Goal: Task Accomplishment & Management: Complete application form

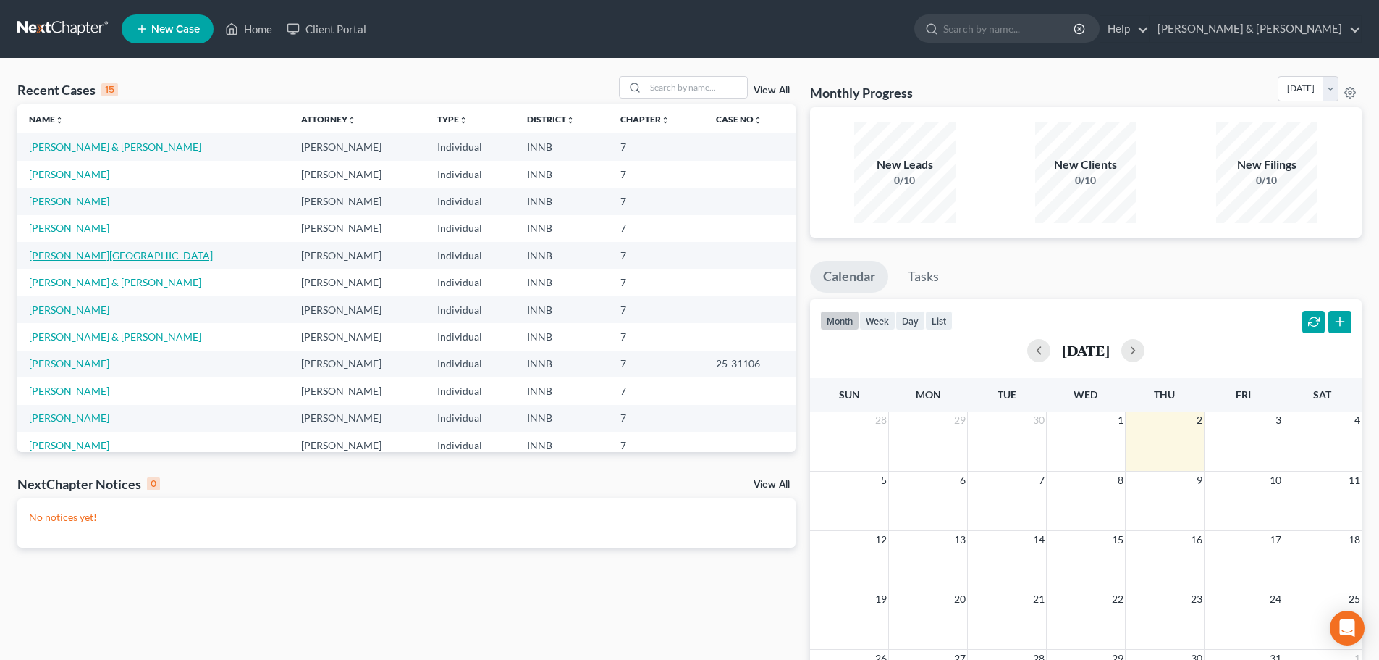
click at [40, 253] on link "[PERSON_NAME][GEOGRAPHIC_DATA]" at bounding box center [121, 255] width 184 height 12
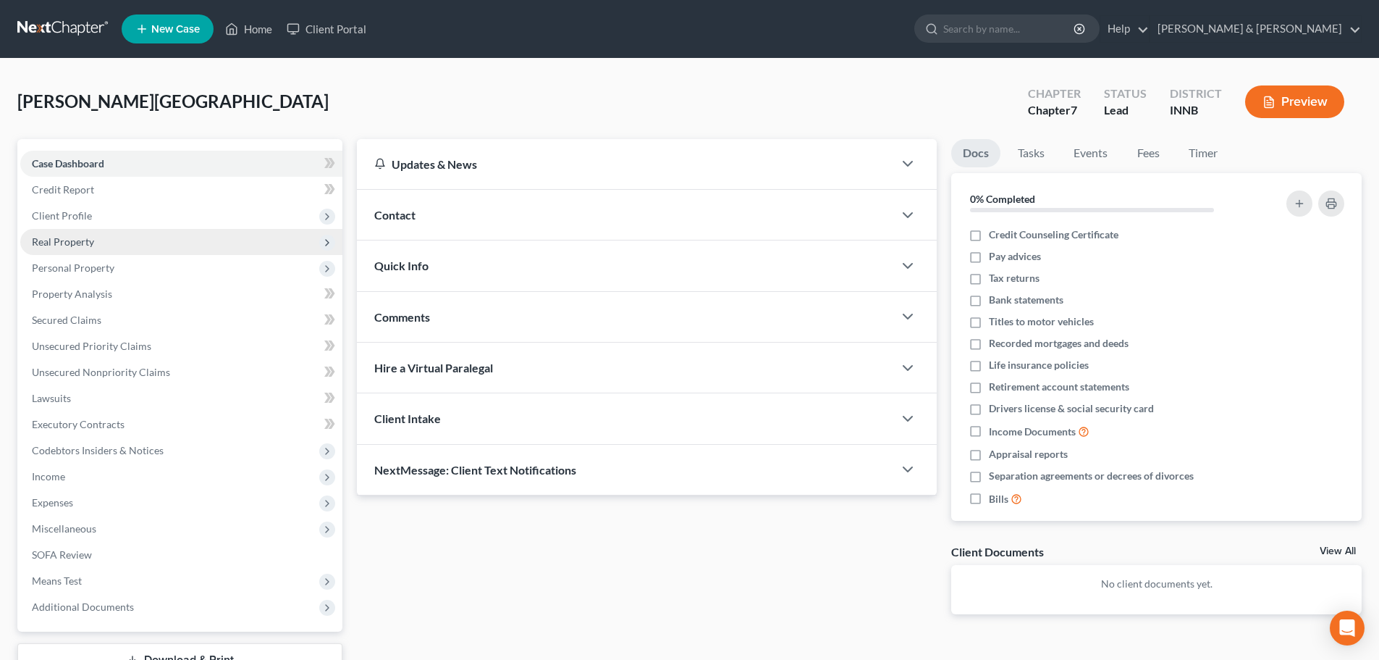
click at [41, 250] on span "Real Property" at bounding box center [181, 242] width 322 height 26
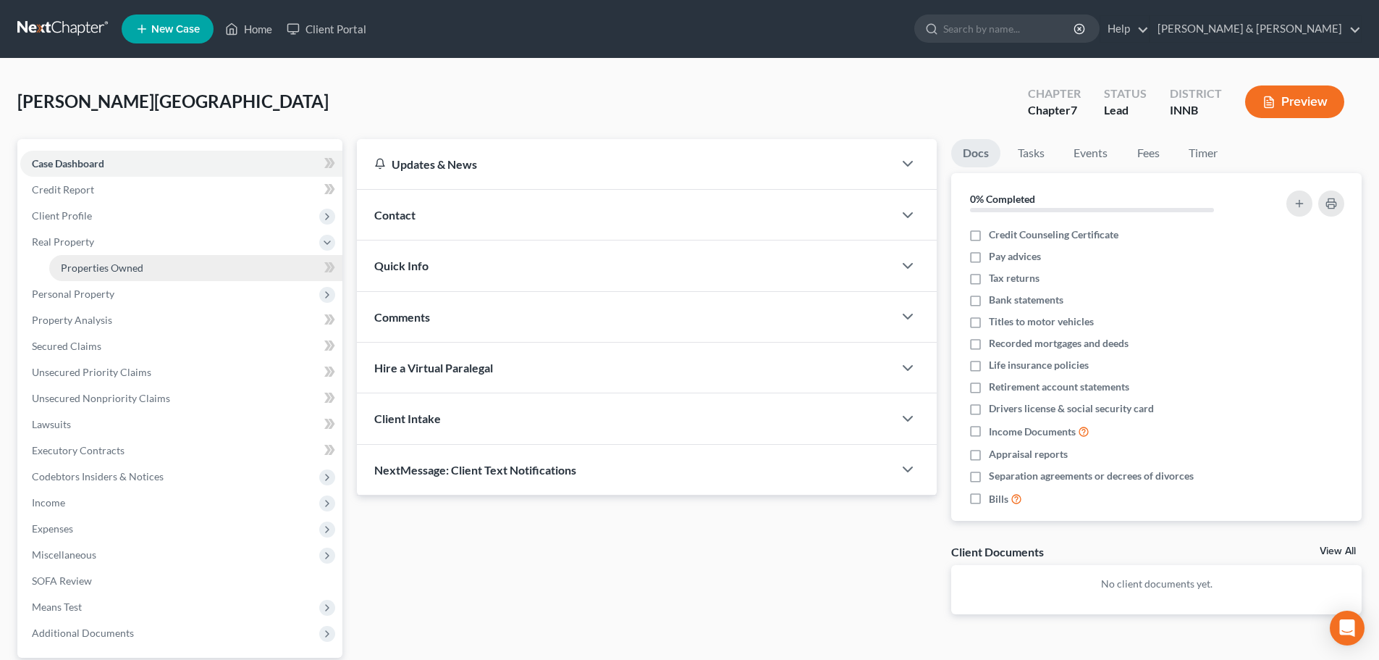
click at [101, 264] on span "Properties Owned" at bounding box center [102, 267] width 83 height 12
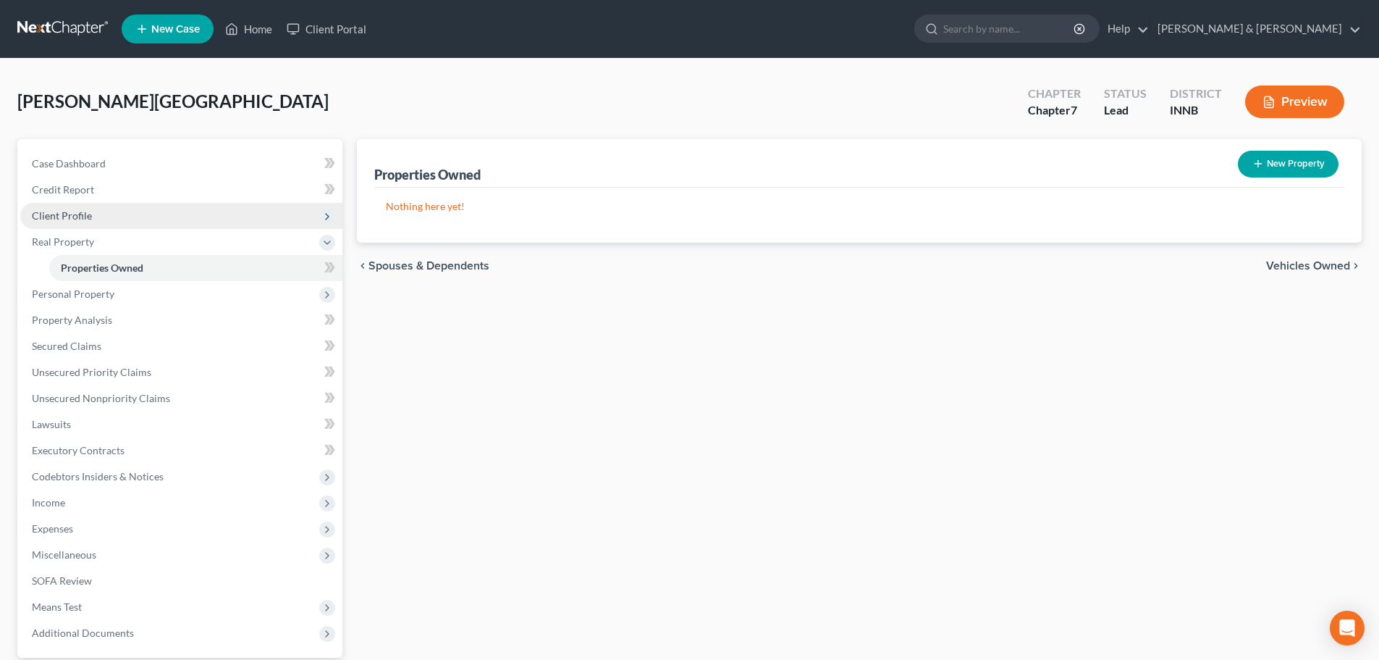
click at [48, 209] on span "Client Profile" at bounding box center [62, 215] width 60 height 12
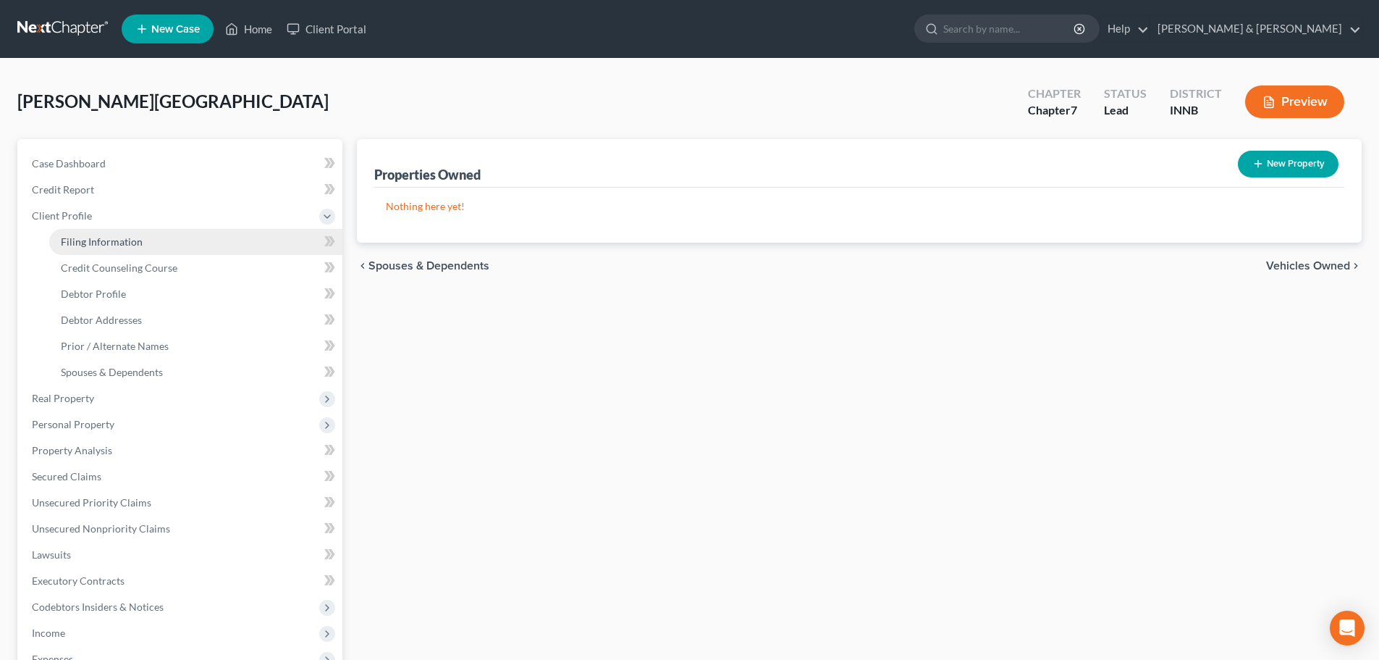
click at [126, 235] on span "Filing Information" at bounding box center [102, 241] width 82 height 12
select select "1"
select select "0"
select select "27"
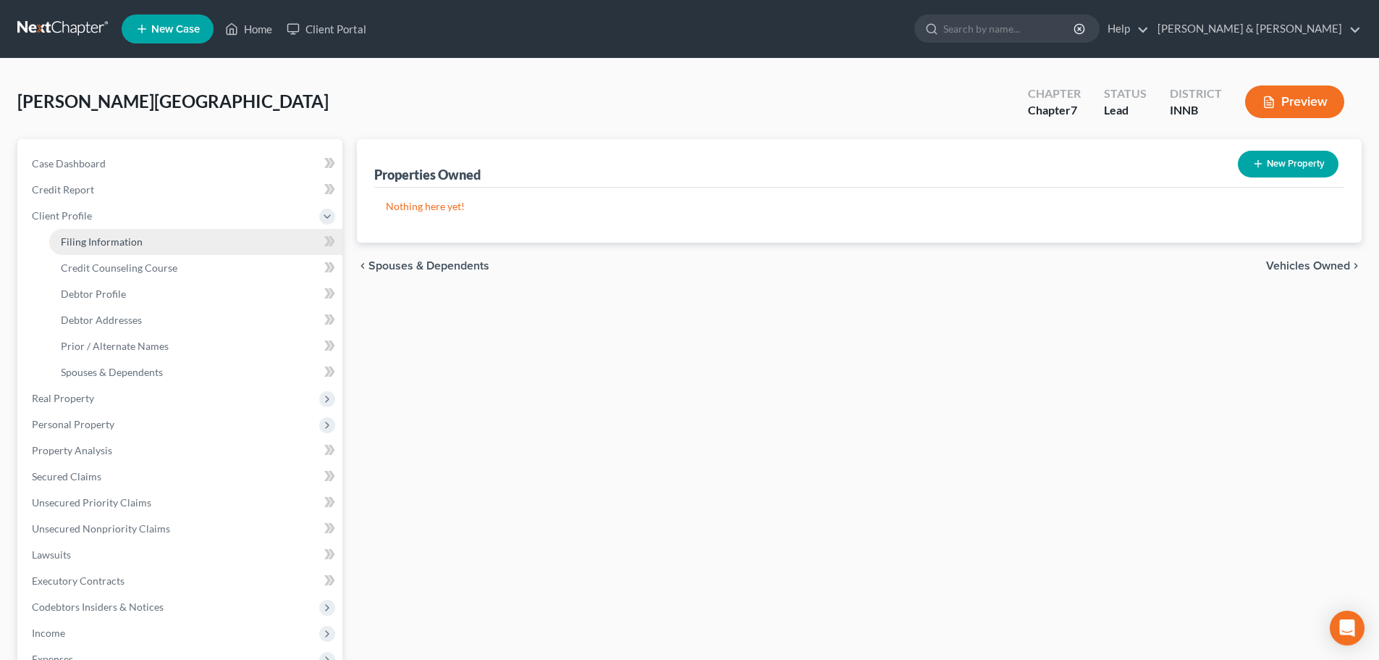
select select "15"
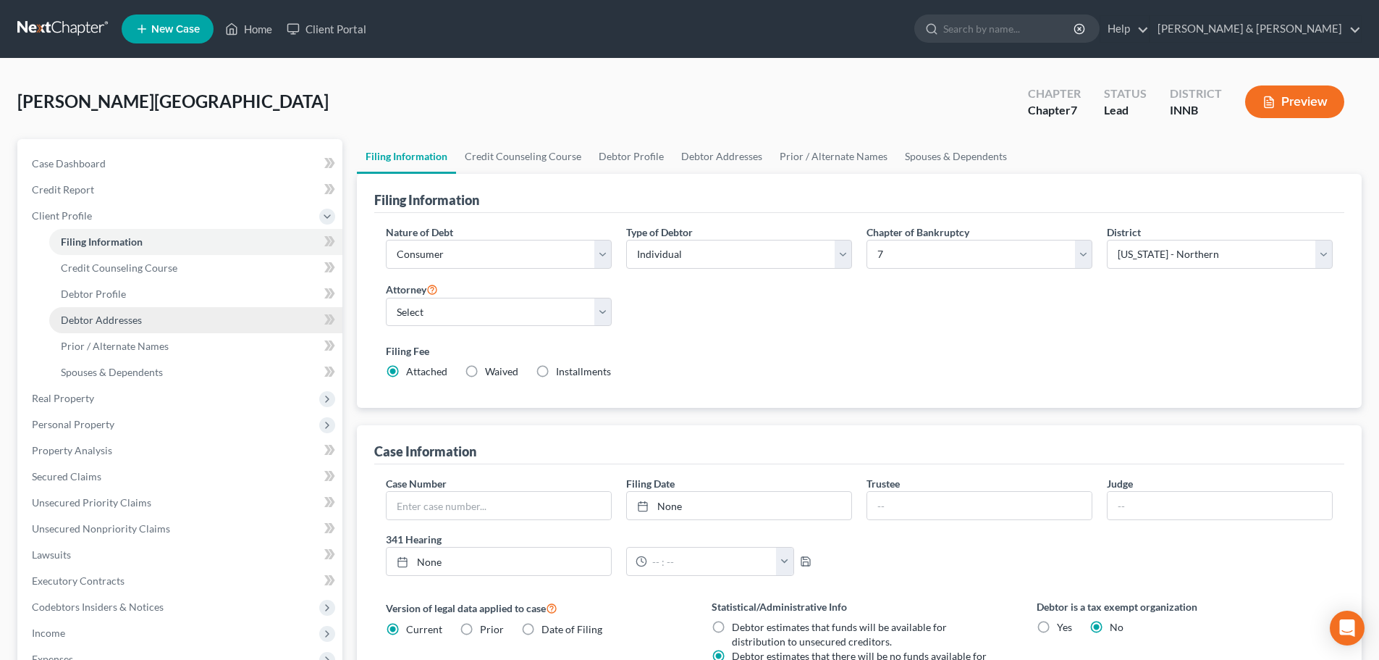
click at [106, 316] on span "Debtor Addresses" at bounding box center [101, 319] width 81 height 12
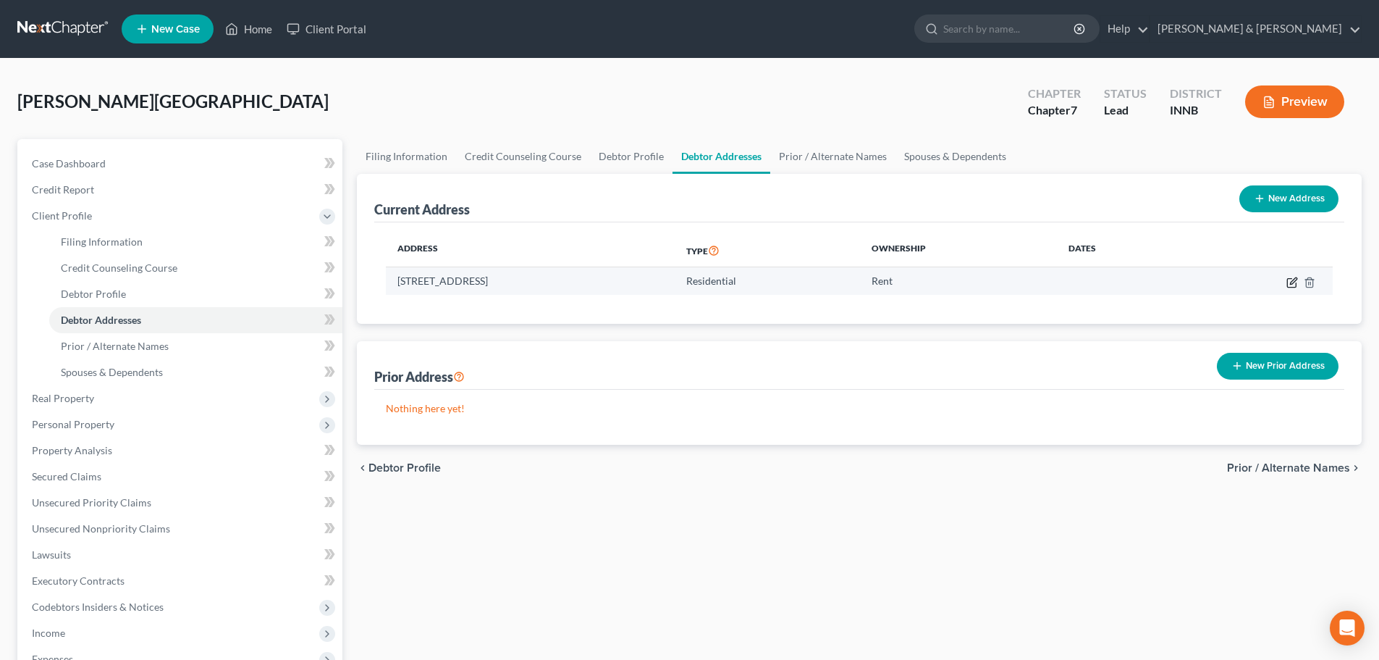
click at [1294, 280] on icon "button" at bounding box center [1293, 283] width 12 height 12
select select "15"
select select "0"
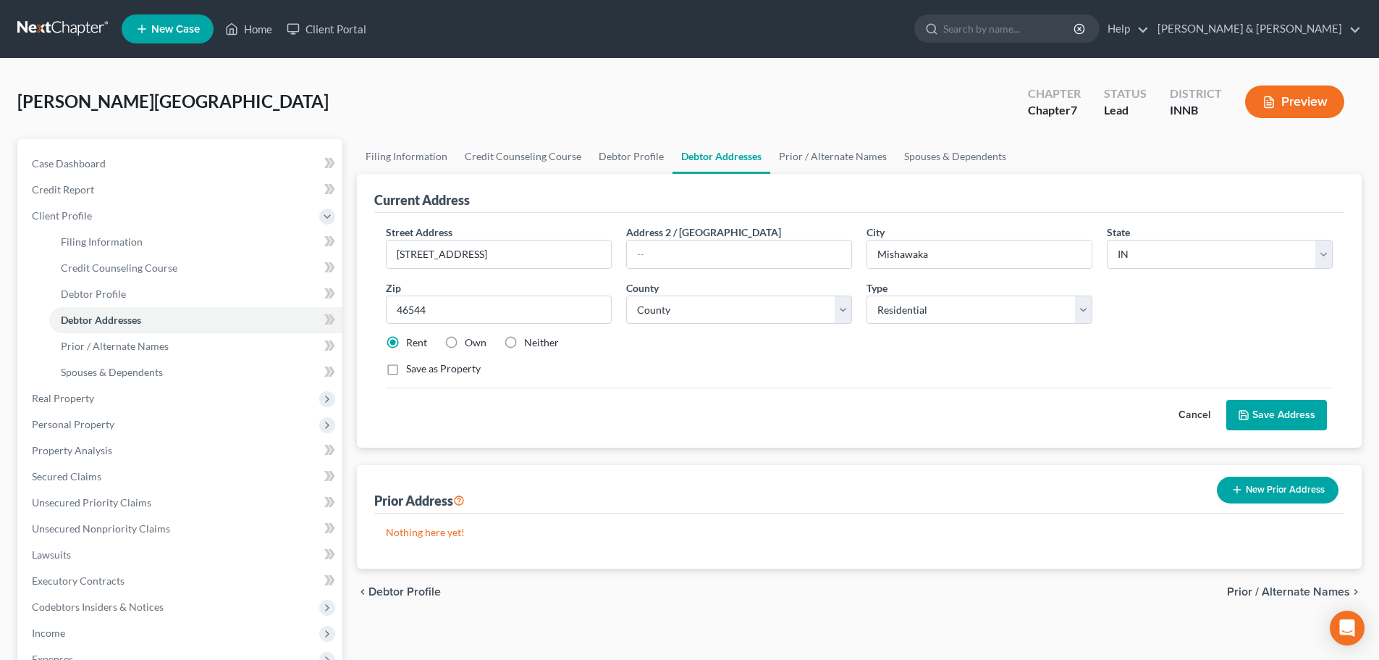
click at [465, 340] on label "Own" at bounding box center [476, 342] width 22 height 14
click at [471, 340] on input "Own" at bounding box center [475, 339] width 9 height 9
radio input "true"
click at [1270, 403] on button "Save Address" at bounding box center [1276, 415] width 101 height 30
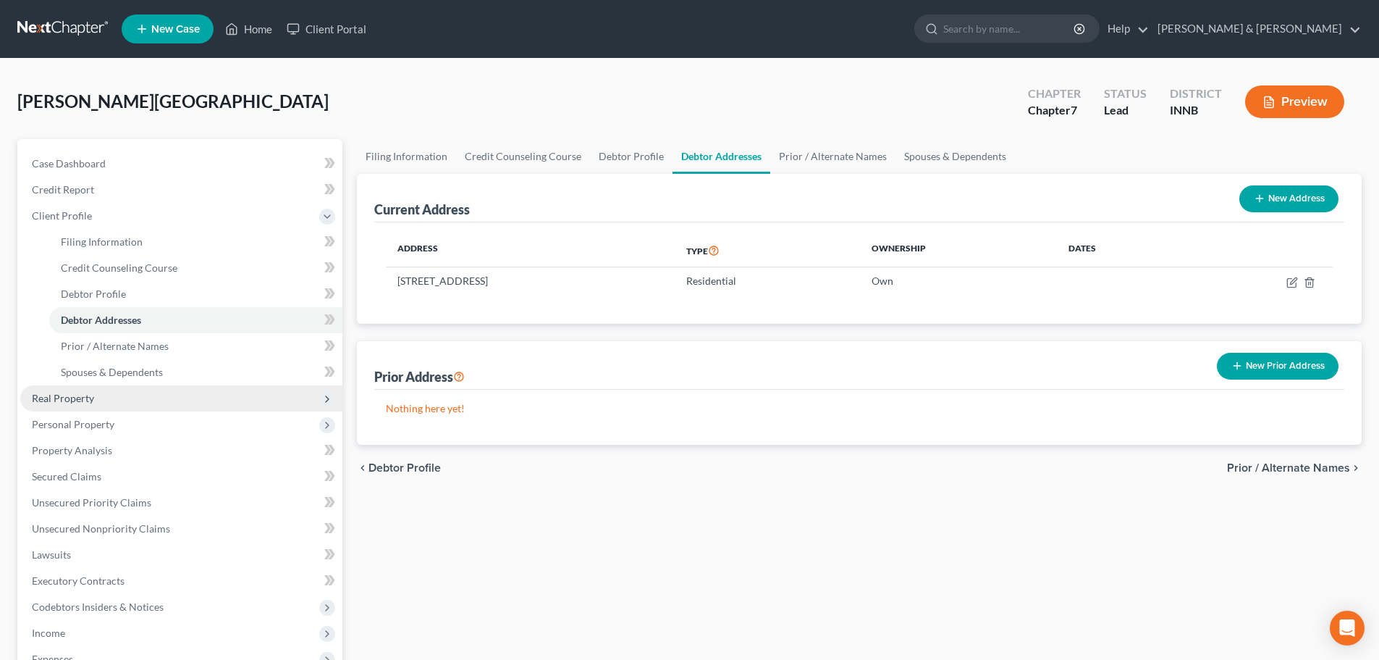
click at [123, 397] on span "Real Property" at bounding box center [181, 398] width 322 height 26
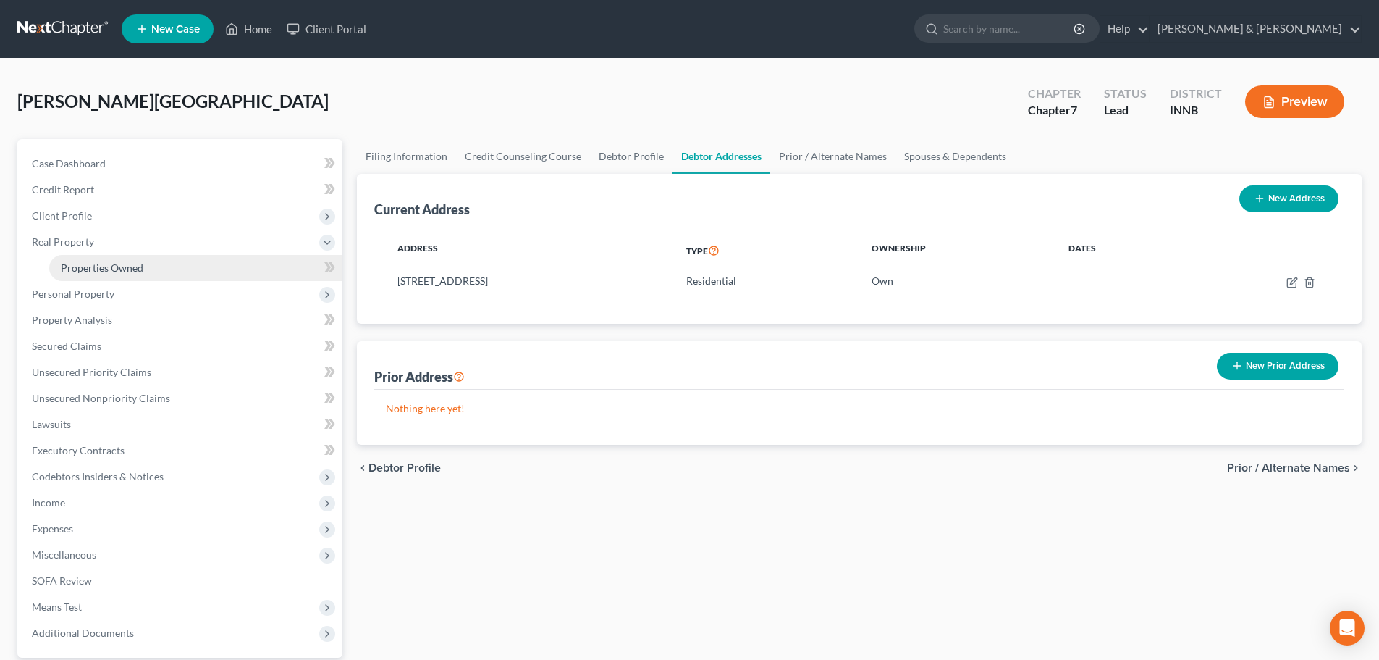
click at [136, 276] on link "Properties Owned" at bounding box center [195, 268] width 293 height 26
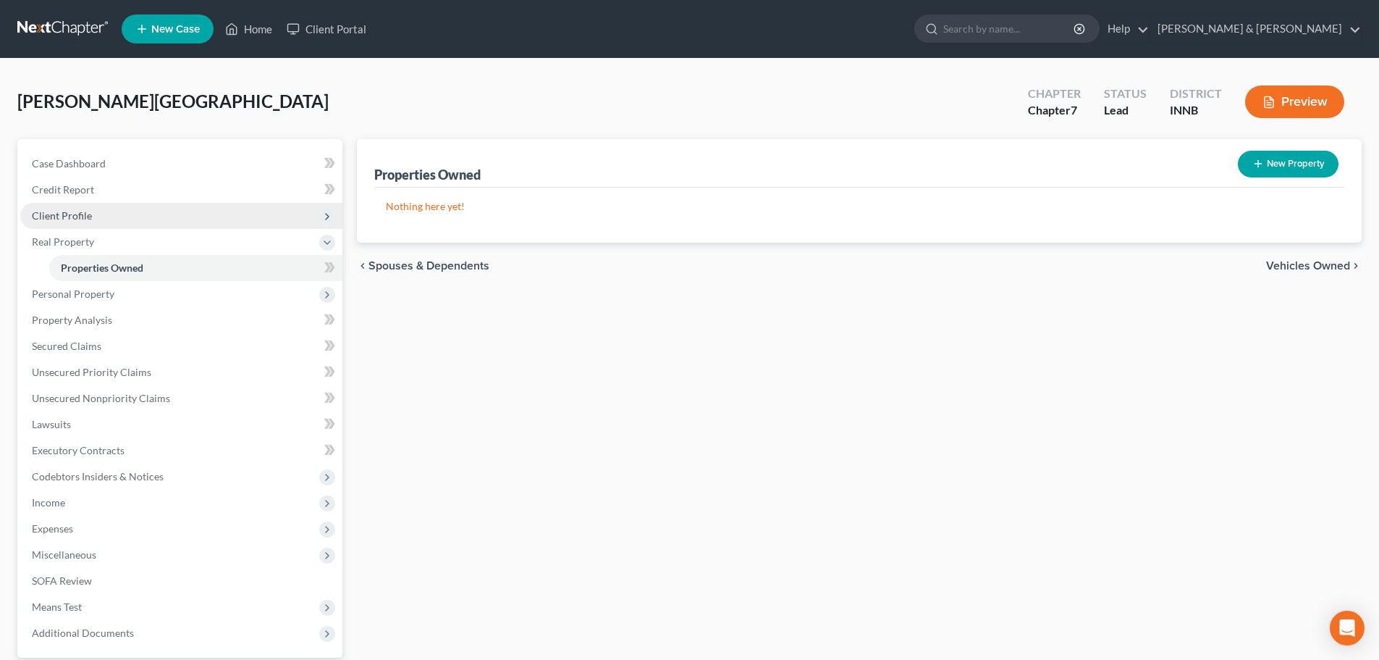
click at [85, 218] on span "Client Profile" at bounding box center [62, 215] width 60 height 12
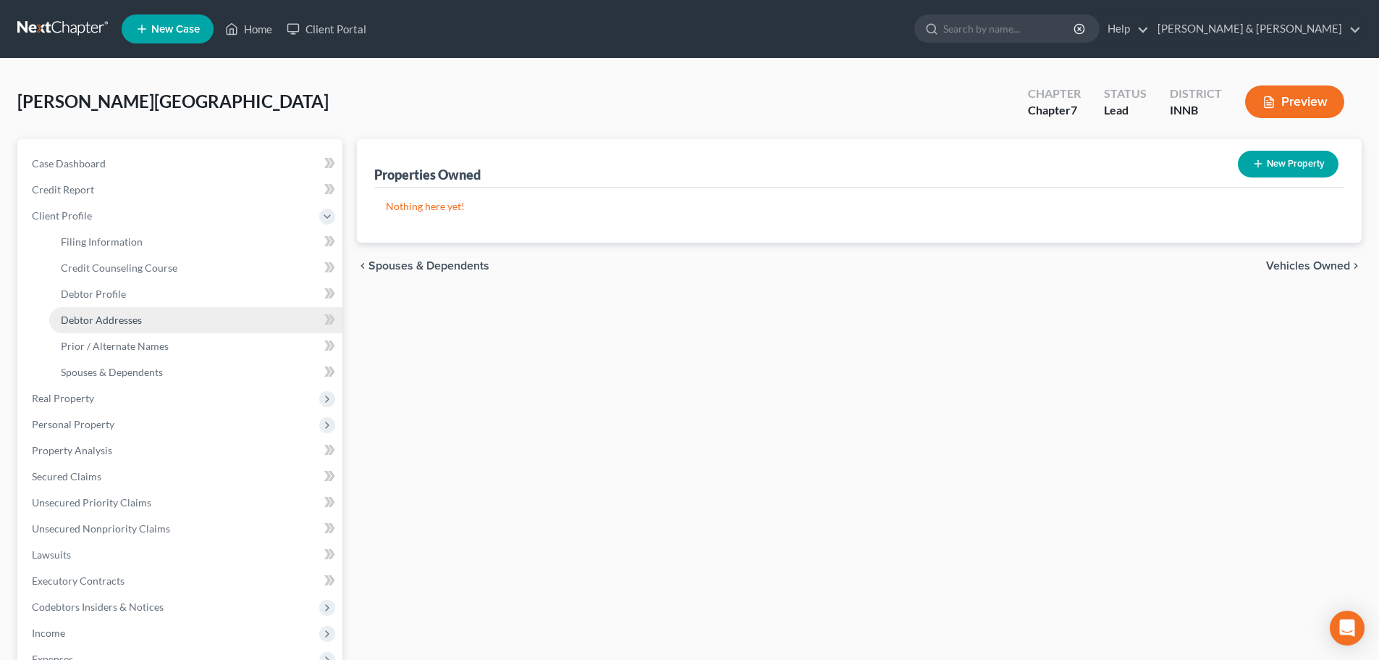
click at [83, 321] on span "Debtor Addresses" at bounding box center [101, 319] width 81 height 12
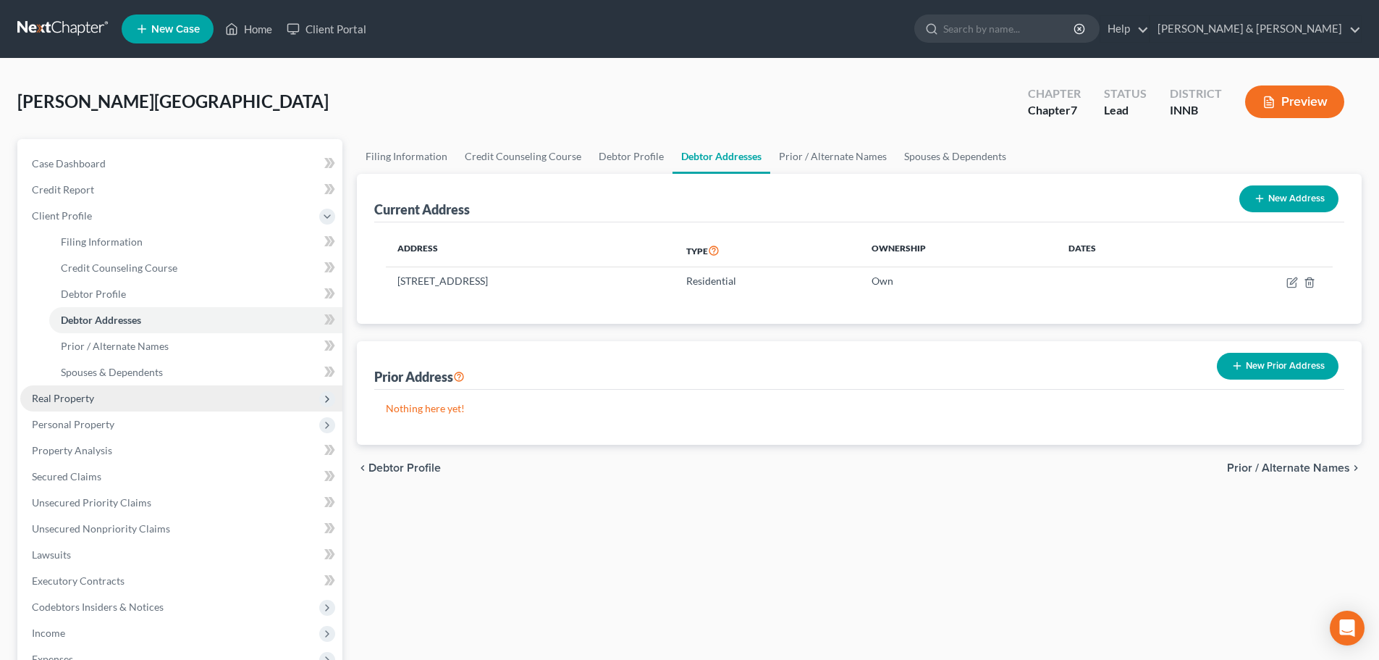
click at [65, 398] on span "Real Property" at bounding box center [63, 398] width 62 height 12
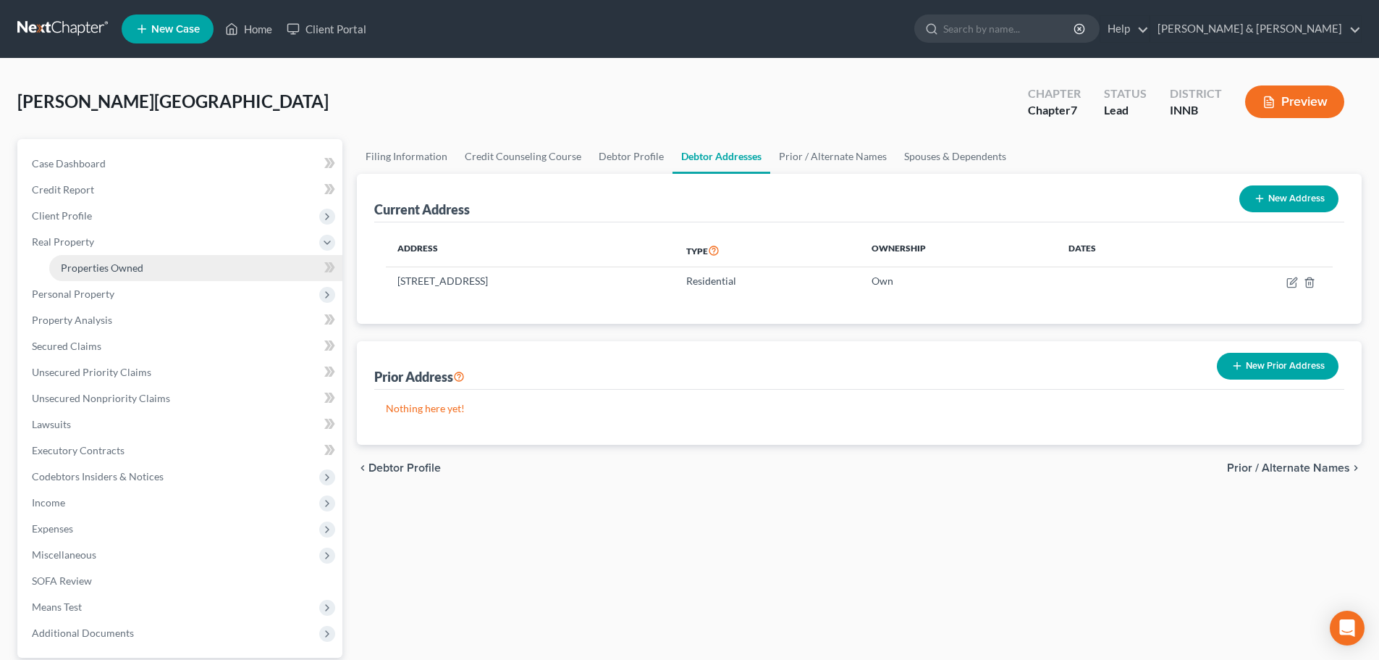
click at [88, 272] on span "Properties Owned" at bounding box center [102, 267] width 83 height 12
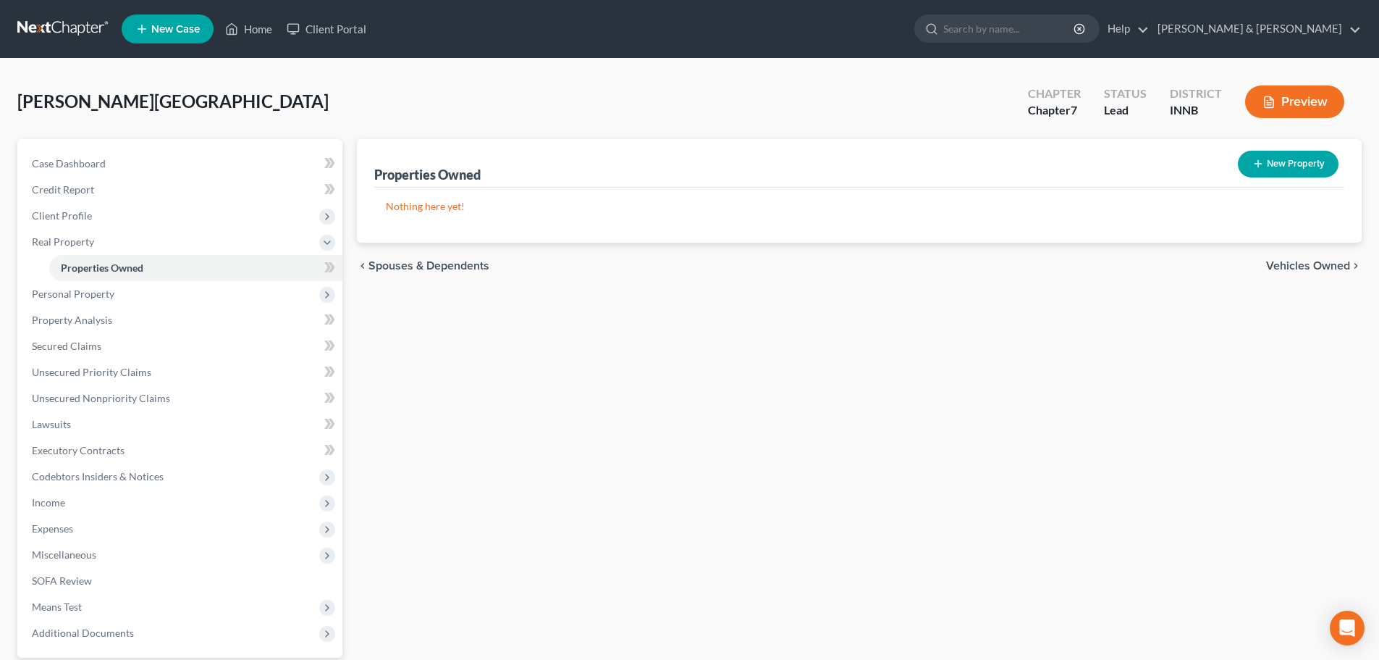
click at [1289, 162] on button "New Property" at bounding box center [1288, 164] width 101 height 27
select select "15"
select select "73"
select select "0"
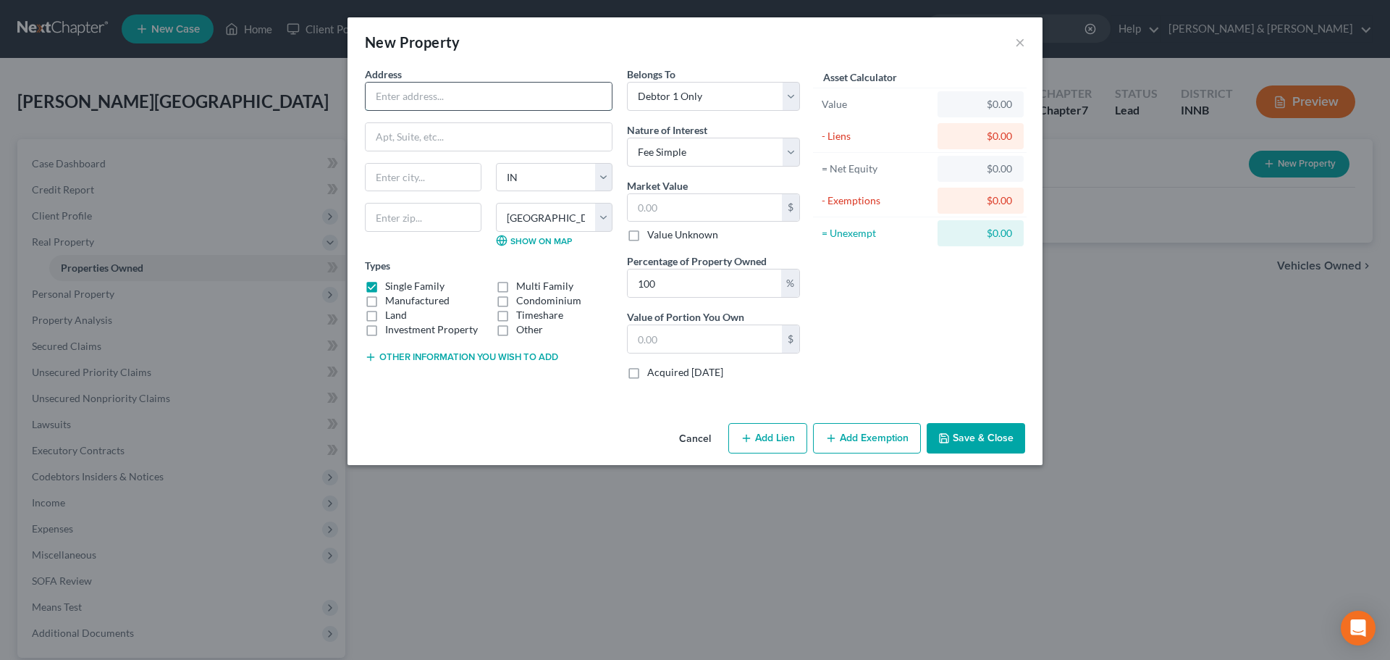
click at [526, 101] on input "text" at bounding box center [489, 97] width 246 height 28
type input "[STREET_ADDRESS]"
click at [465, 213] on input "text" at bounding box center [423, 217] width 117 height 29
type input "46544"
type input "Mishawaka"
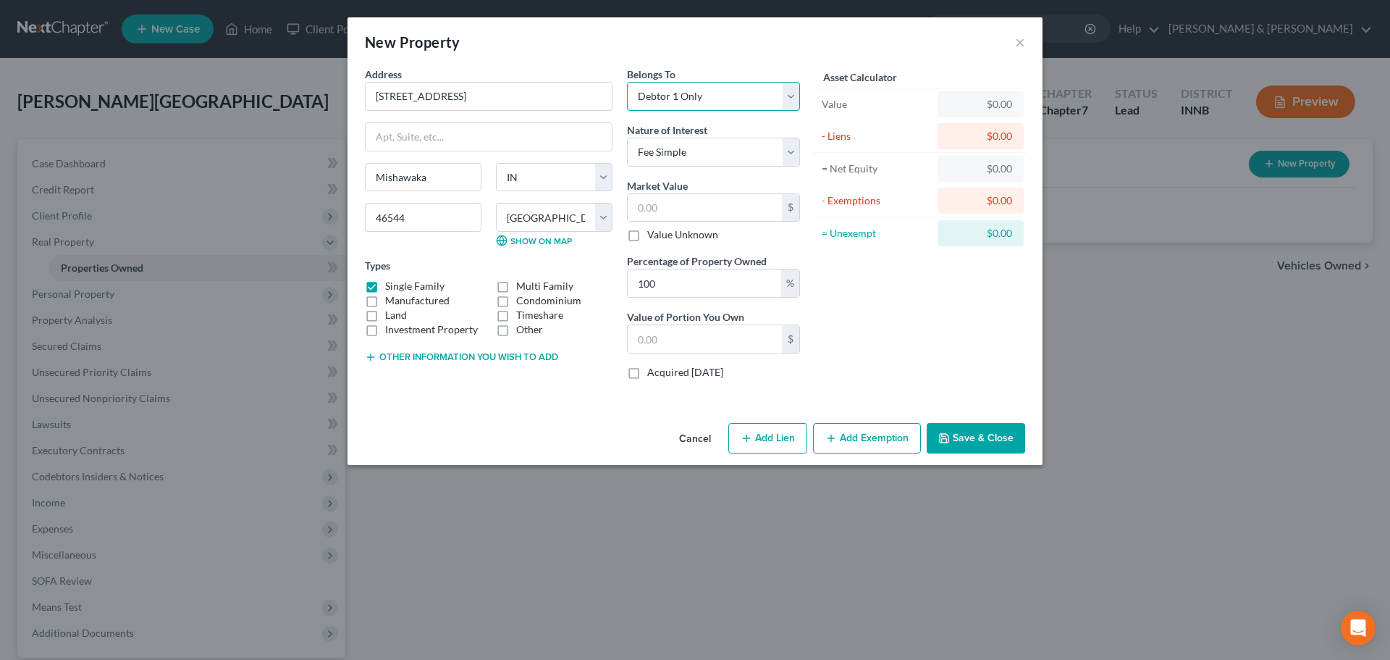
click at [737, 106] on select "Select Debtor 1 Only Debtor 2 Only Debtor 1 And Debtor 2 Only At Least One Of T…" at bounding box center [713, 96] width 173 height 29
select select "3"
click at [627, 82] on select "Select Debtor 1 Only Debtor 2 Only Debtor 1 And Debtor 2 Only At Least One Of T…" at bounding box center [713, 96] width 173 height 29
click at [718, 164] on select "Select Fee Simple Joint Tenant Life Estate Equitable Interest Future Interest T…" at bounding box center [713, 152] width 173 height 29
select select "5"
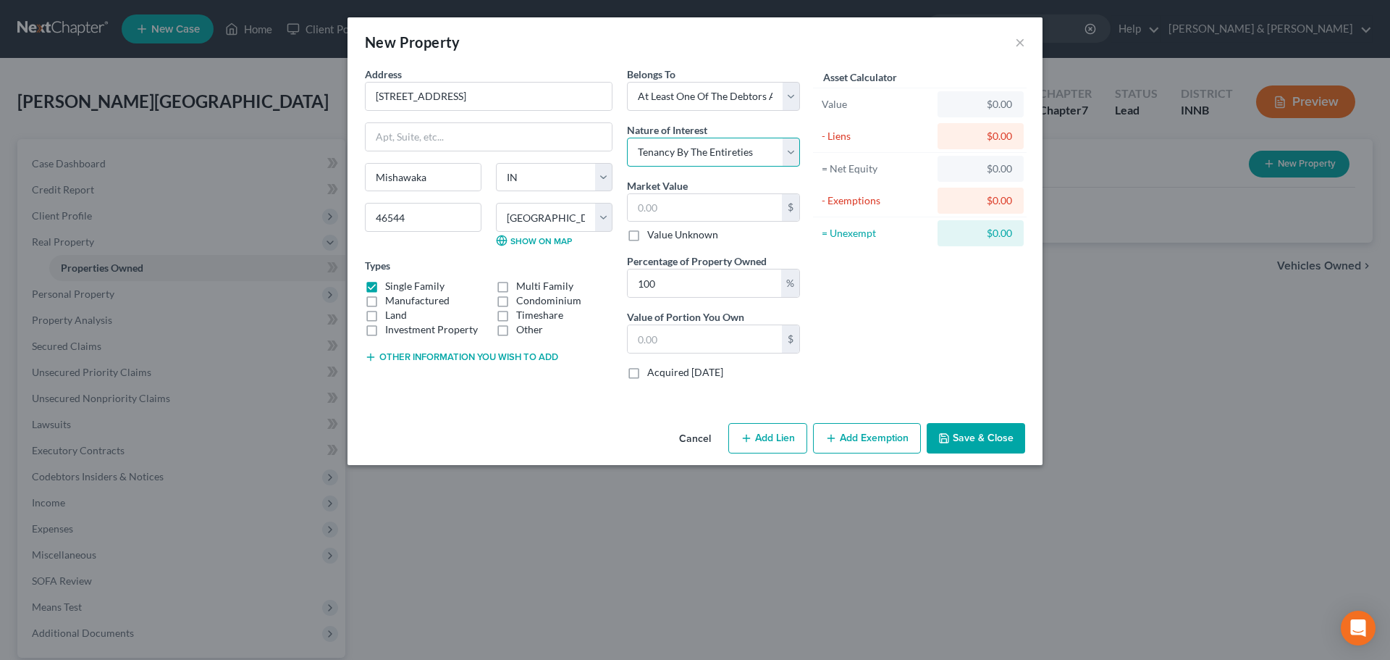
click at [627, 138] on select "Select Fee Simple Joint Tenant Life Estate Equitable Interest Future Interest T…" at bounding box center [713, 152] width 173 height 29
click at [688, 211] on input "text" at bounding box center [705, 208] width 154 height 28
type input "9"
type input "9.00"
type input "97"
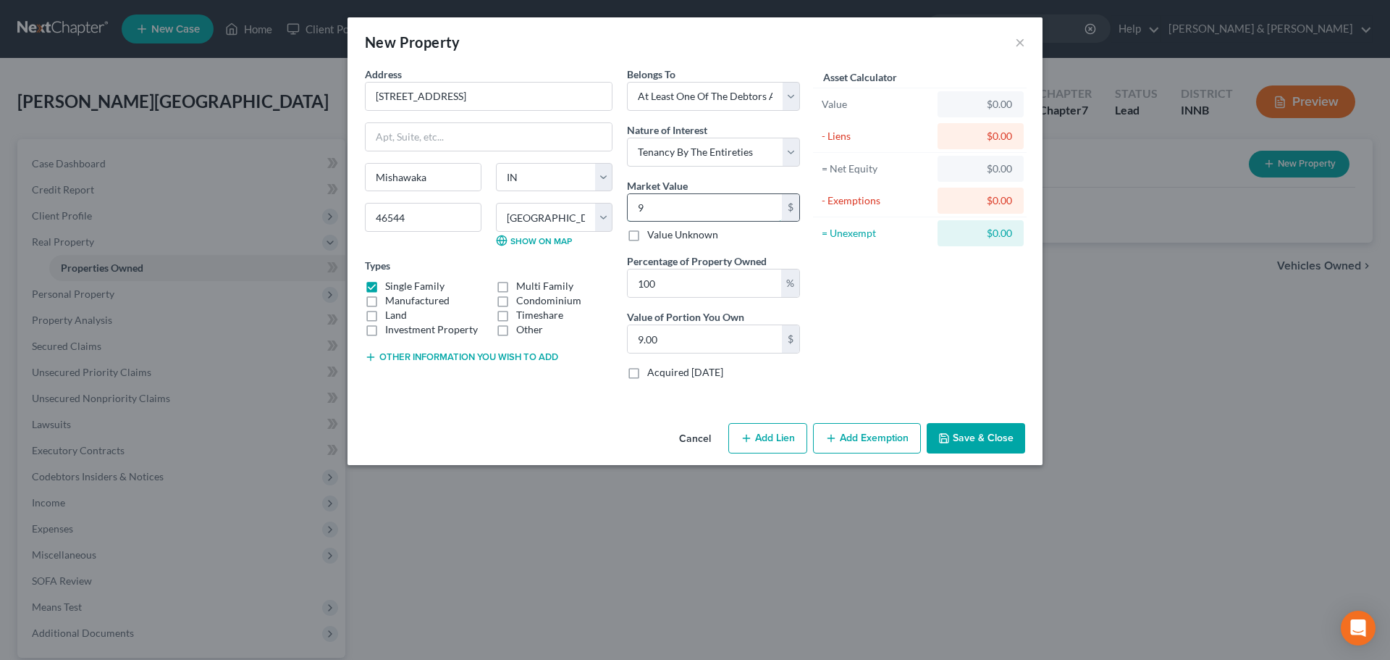
type input "97.00"
type input "970"
type input "970.00"
type input "9700"
type input "9,700.00"
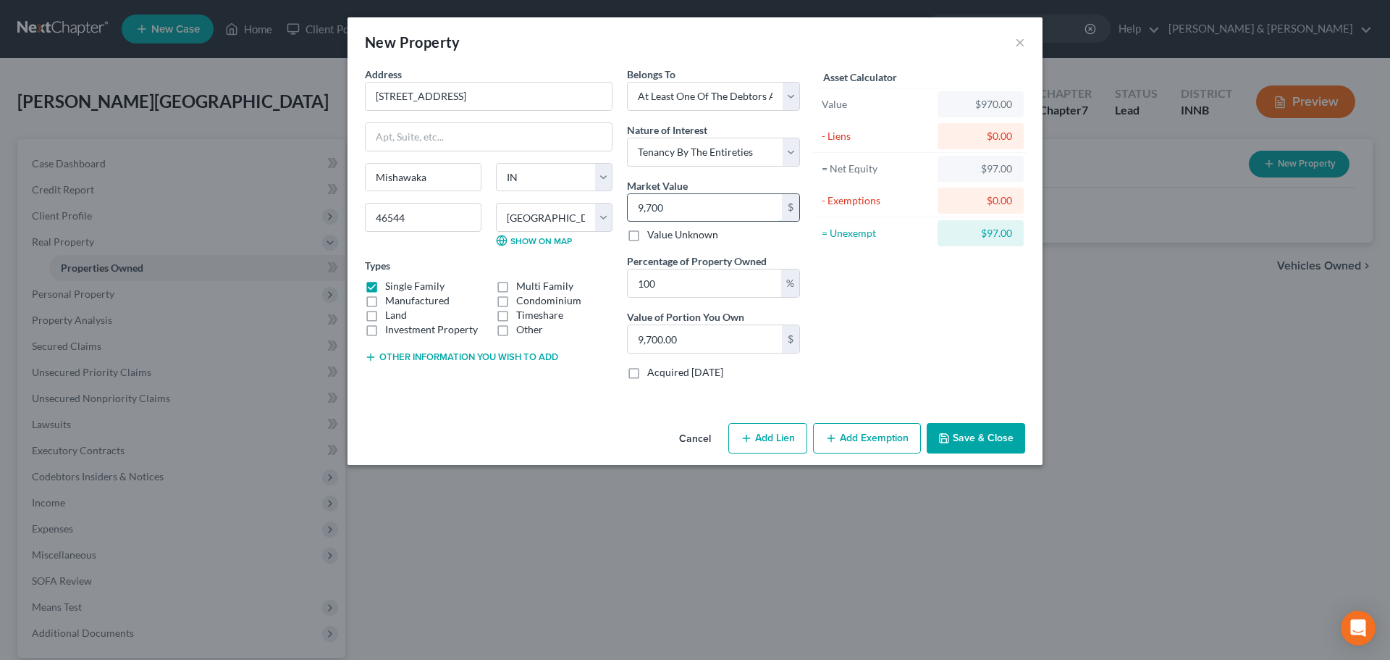
type input "9,7000"
type input "97,000.00"
type input "97,000"
click at [749, 435] on icon "button" at bounding box center [747, 438] width 12 height 12
select select "3"
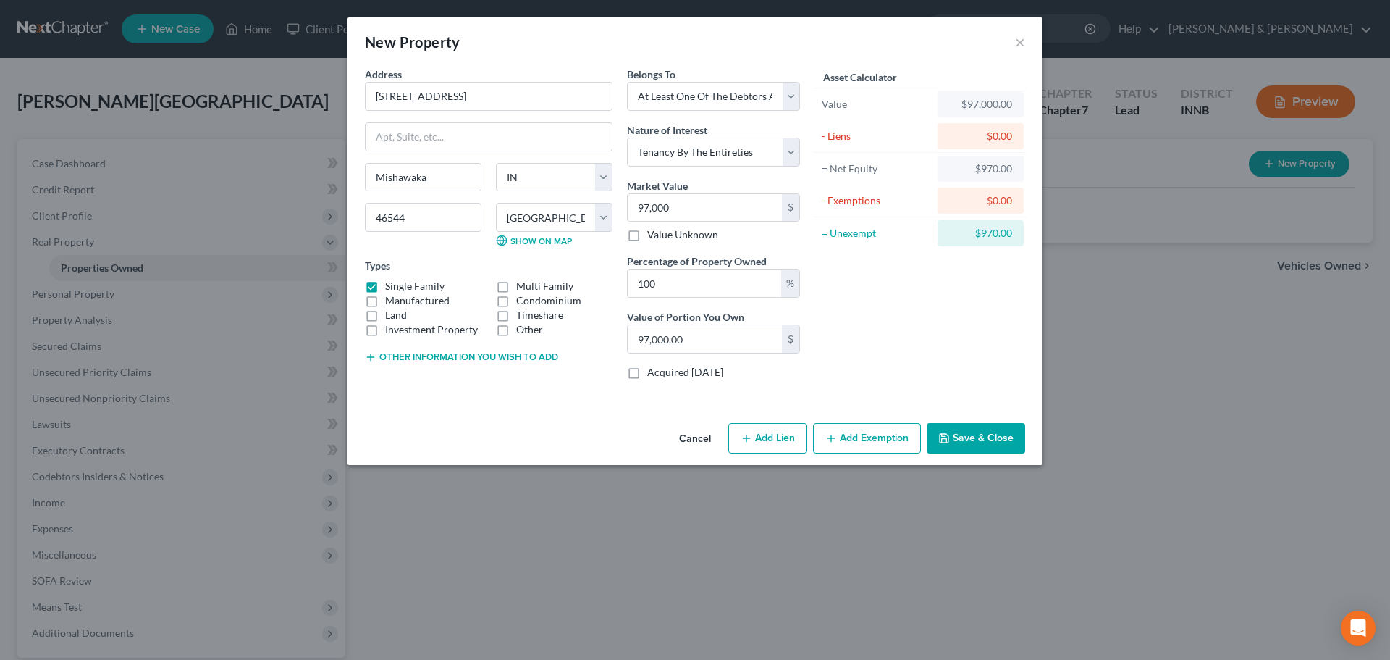
select select "0"
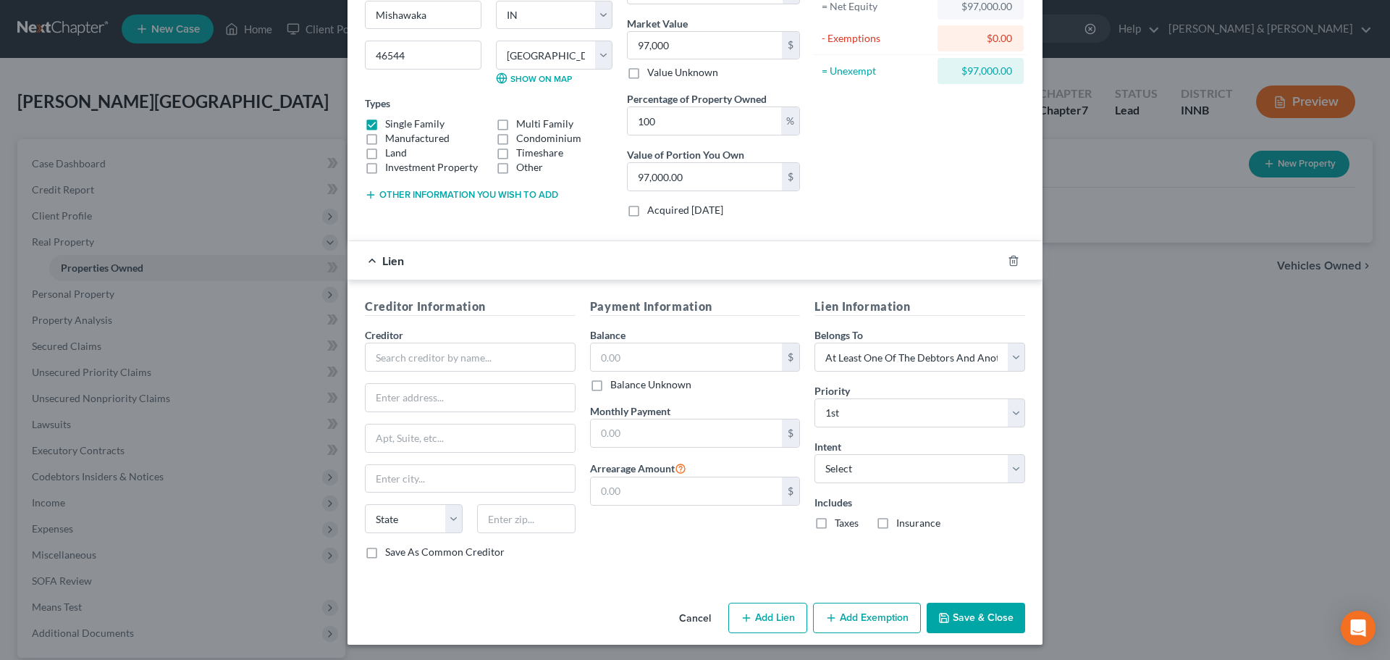
scroll to position [164, 0]
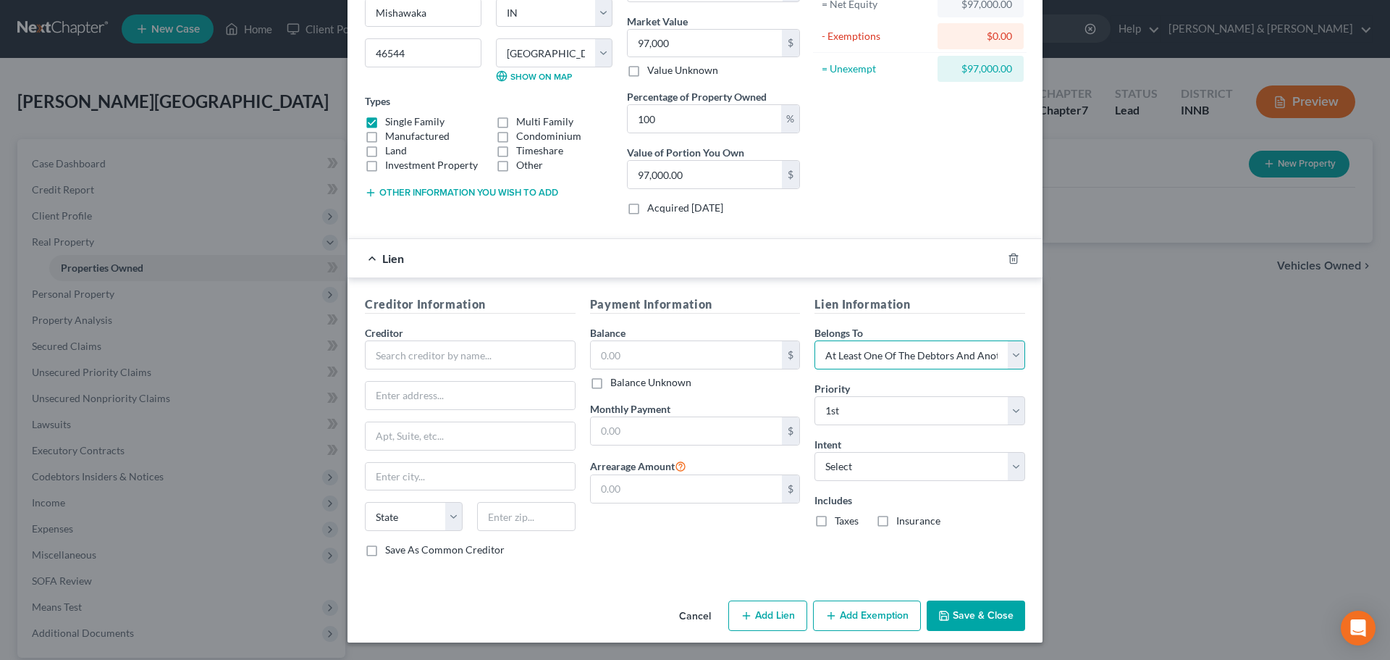
click at [860, 364] on select "Select Debtor 1 Only Debtor 2 Only Debtor 1 And Debtor 2 Only At Least One Of T…" at bounding box center [920, 354] width 211 height 29
click at [846, 355] on select "Select Debtor 1 Only Debtor 2 Only Debtor 1 And Debtor 2 Only At Least One Of T…" at bounding box center [920, 354] width 211 height 29
click at [751, 528] on div "Payment Information Balance $ Balance Unknown Balance Undetermined $ Balance Un…" at bounding box center [695, 431] width 225 height 273
click at [959, 618] on button "Save & Close" at bounding box center [976, 615] width 98 height 30
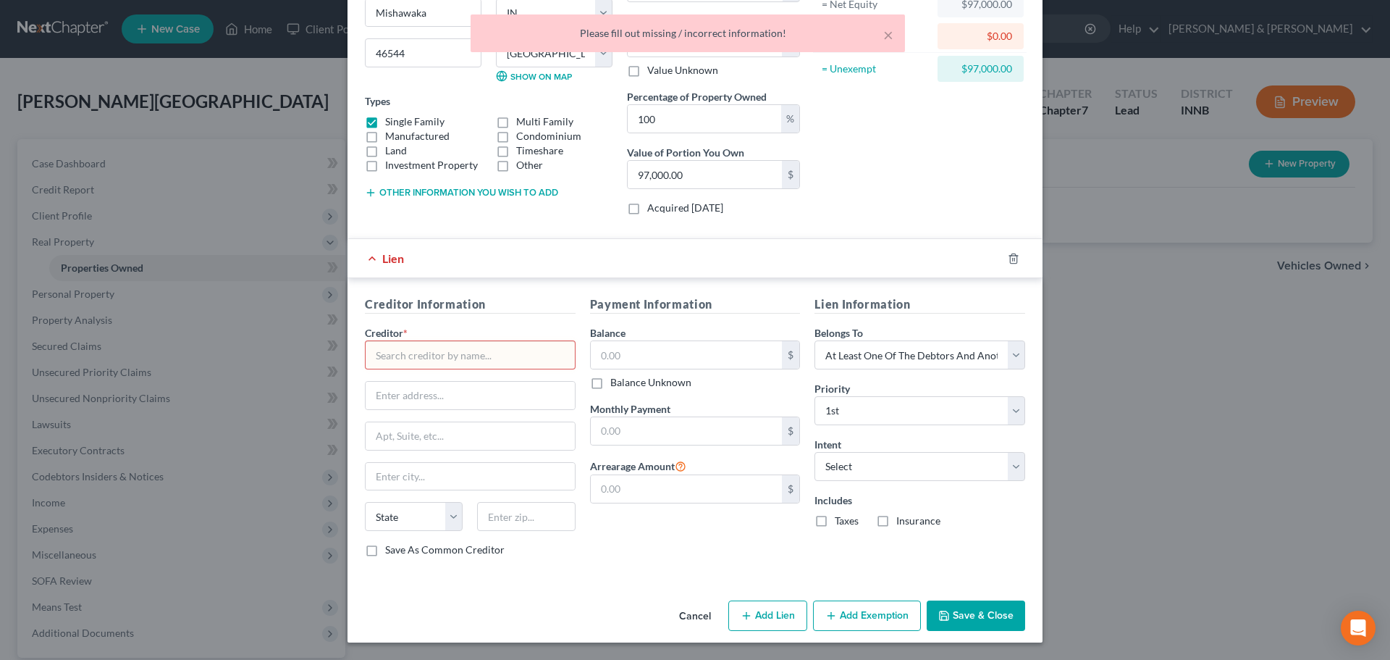
click at [1008, 248] on div at bounding box center [1022, 258] width 41 height 23
click at [1009, 256] on polyline "button" at bounding box center [1013, 256] width 9 height 0
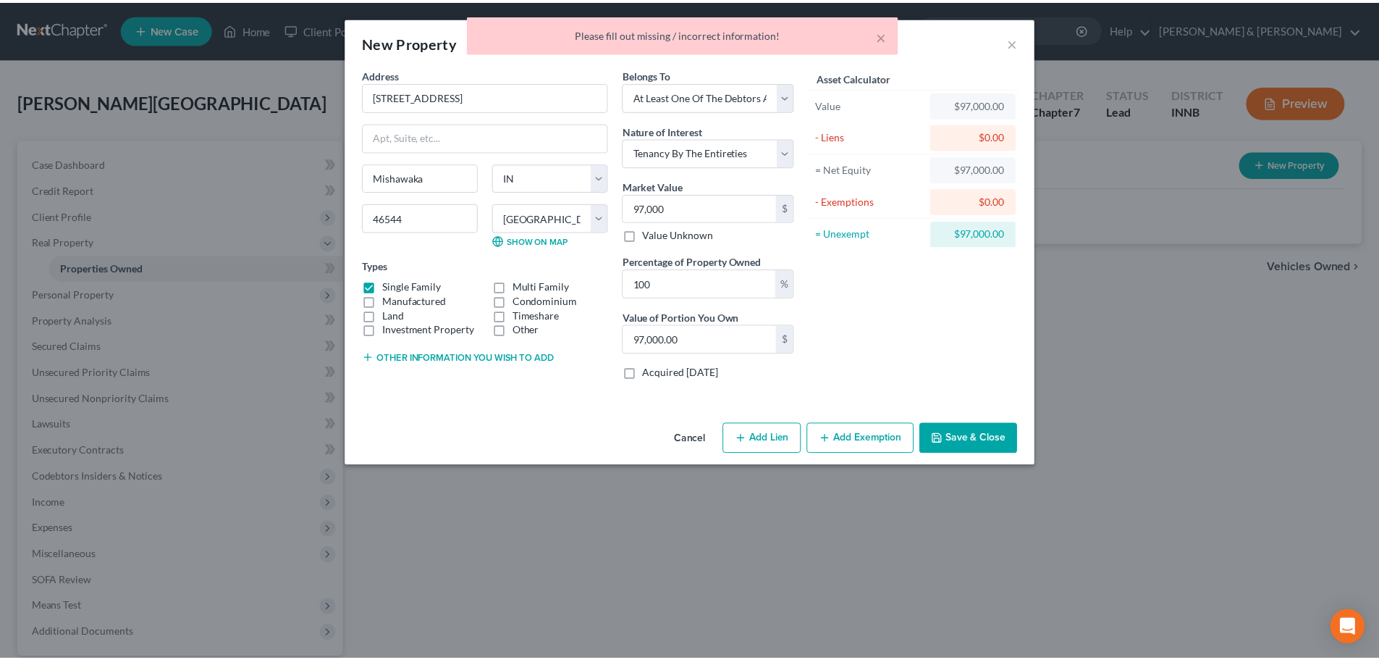
scroll to position [0, 0]
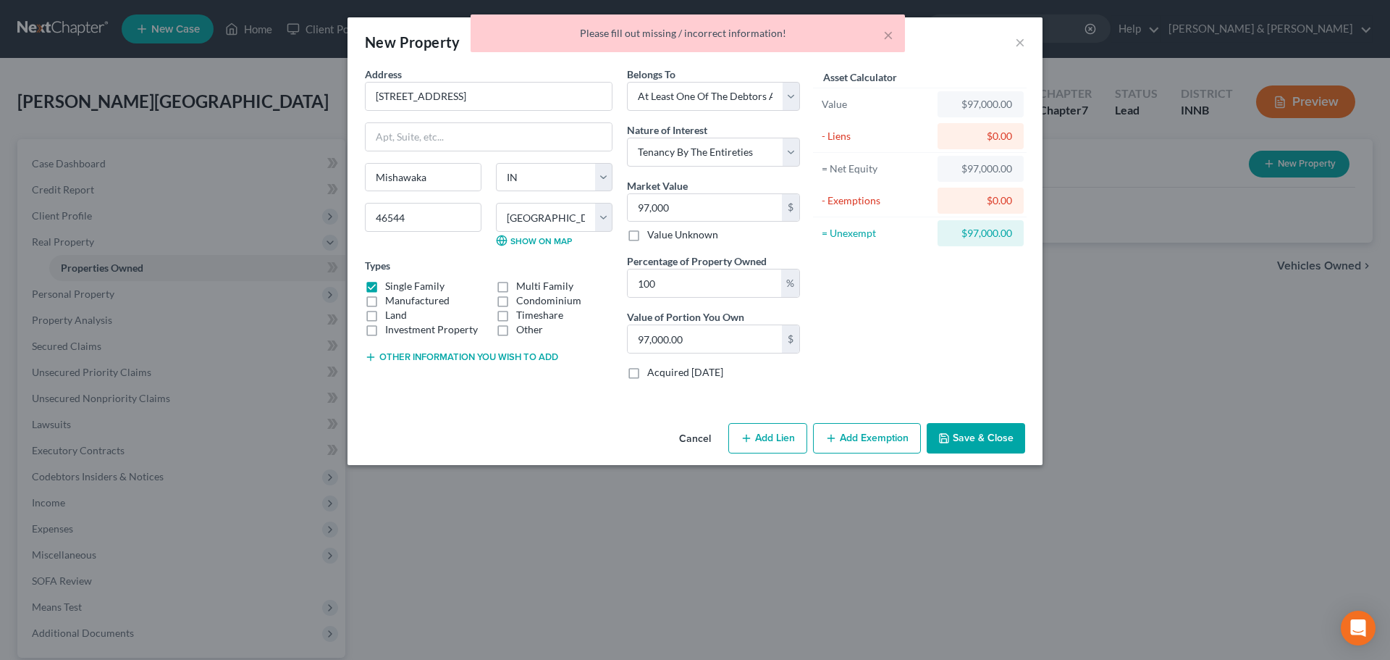
click at [998, 450] on button "Save & Close" at bounding box center [976, 438] width 98 height 30
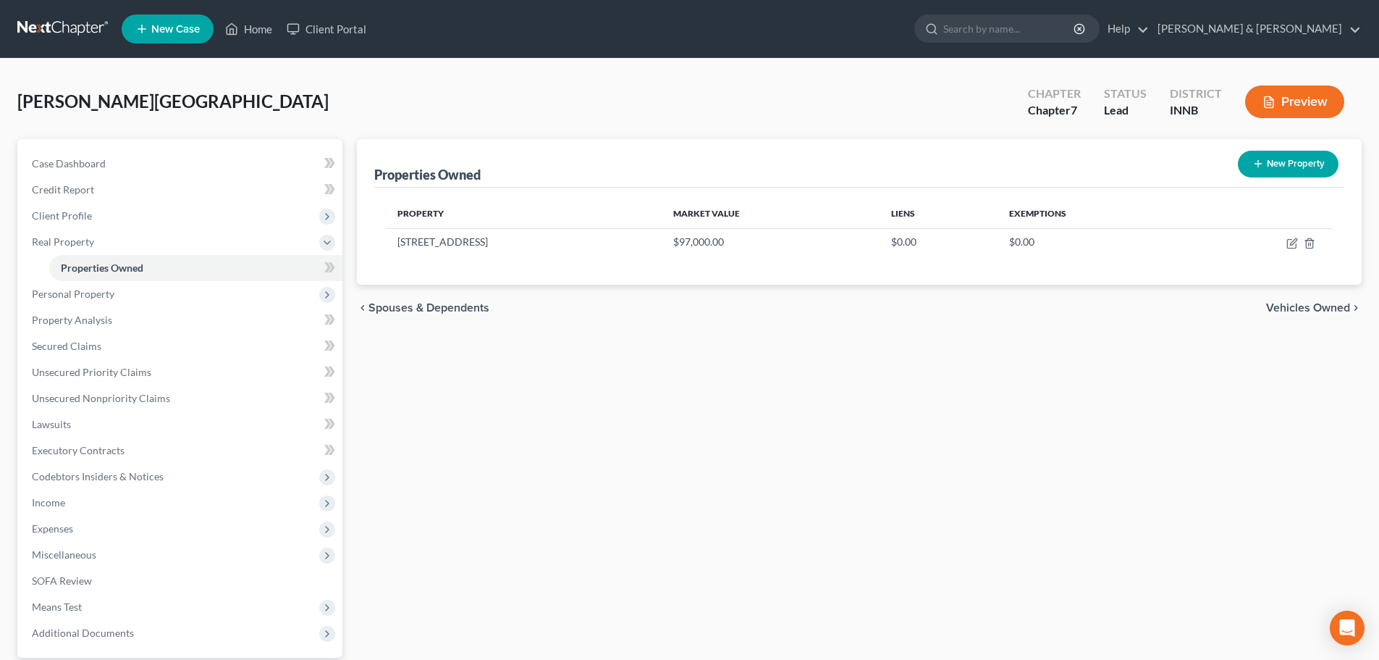
click at [568, 578] on div "Properties Owned New Property Property Market Value Liens Exemptions [STREET_AD…" at bounding box center [859, 440] width 1019 height 602
